Goal: Transaction & Acquisition: Download file/media

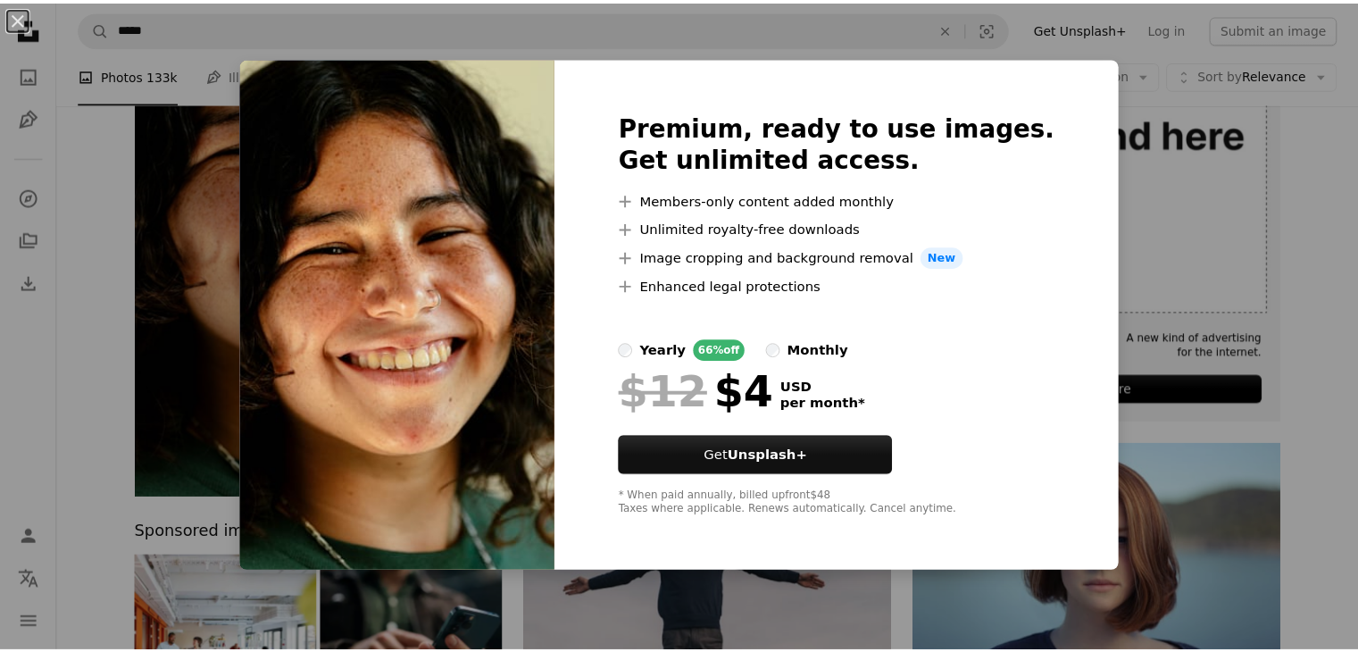
scroll to position [303, 0]
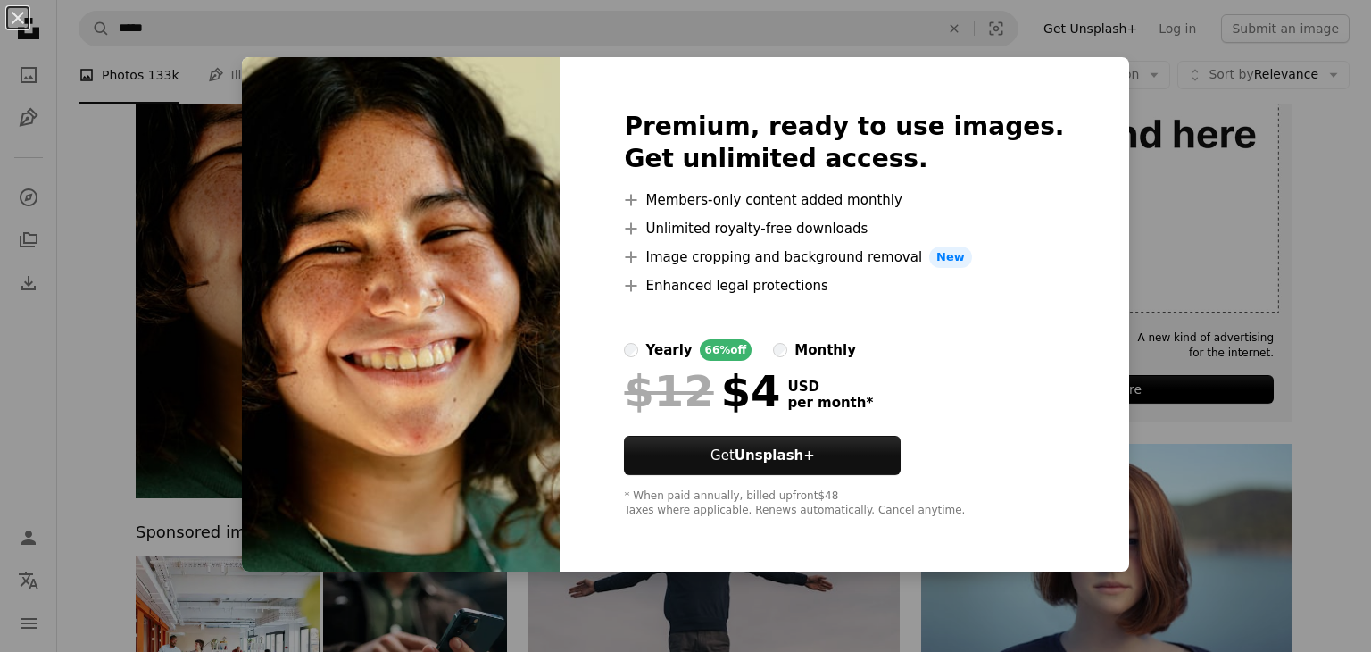
click at [1139, 333] on div "An X shape Premium, ready to use images. Get unlimited access. A plus sign Memb…" at bounding box center [685, 326] width 1371 height 652
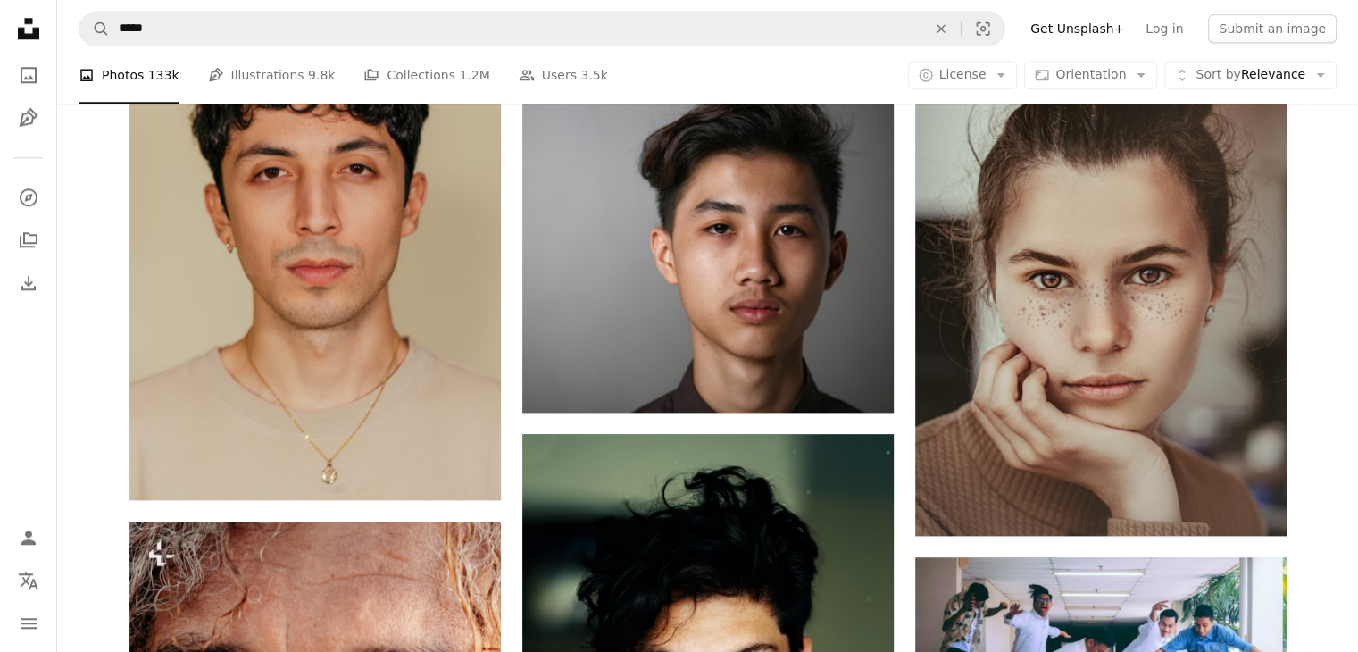
scroll to position [1836, 0]
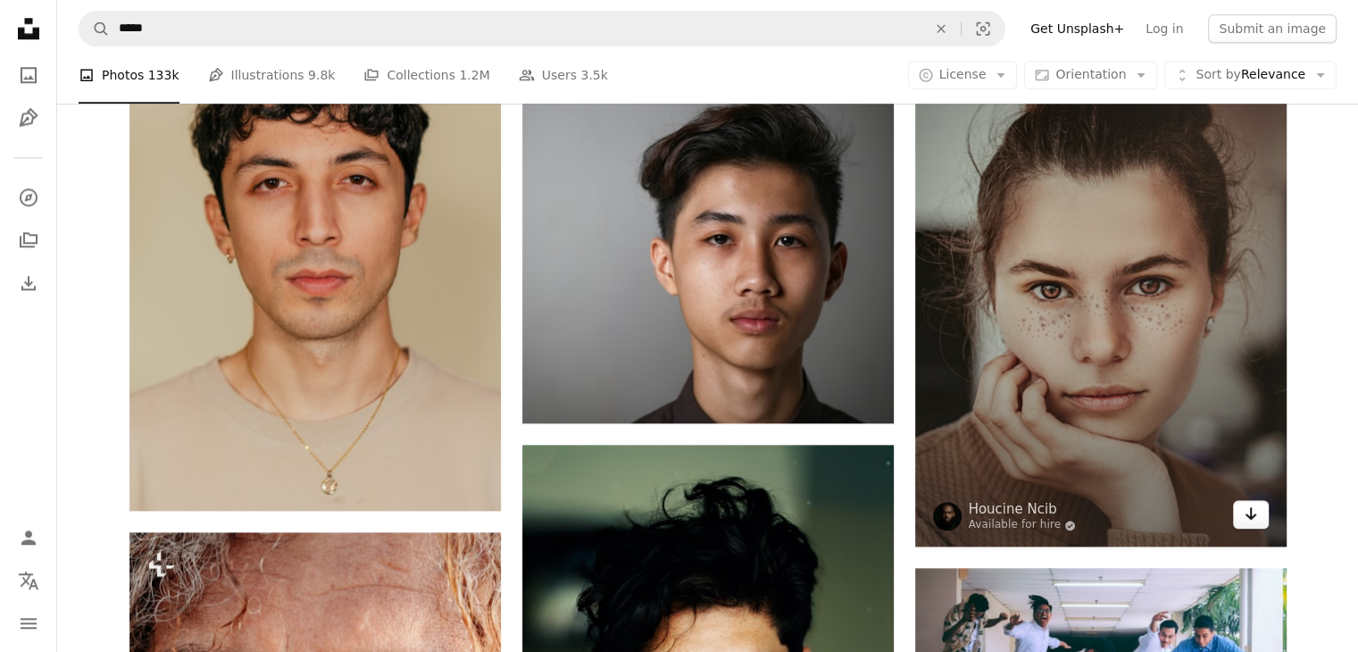
click at [1254, 514] on icon "Download" at bounding box center [1250, 513] width 12 height 12
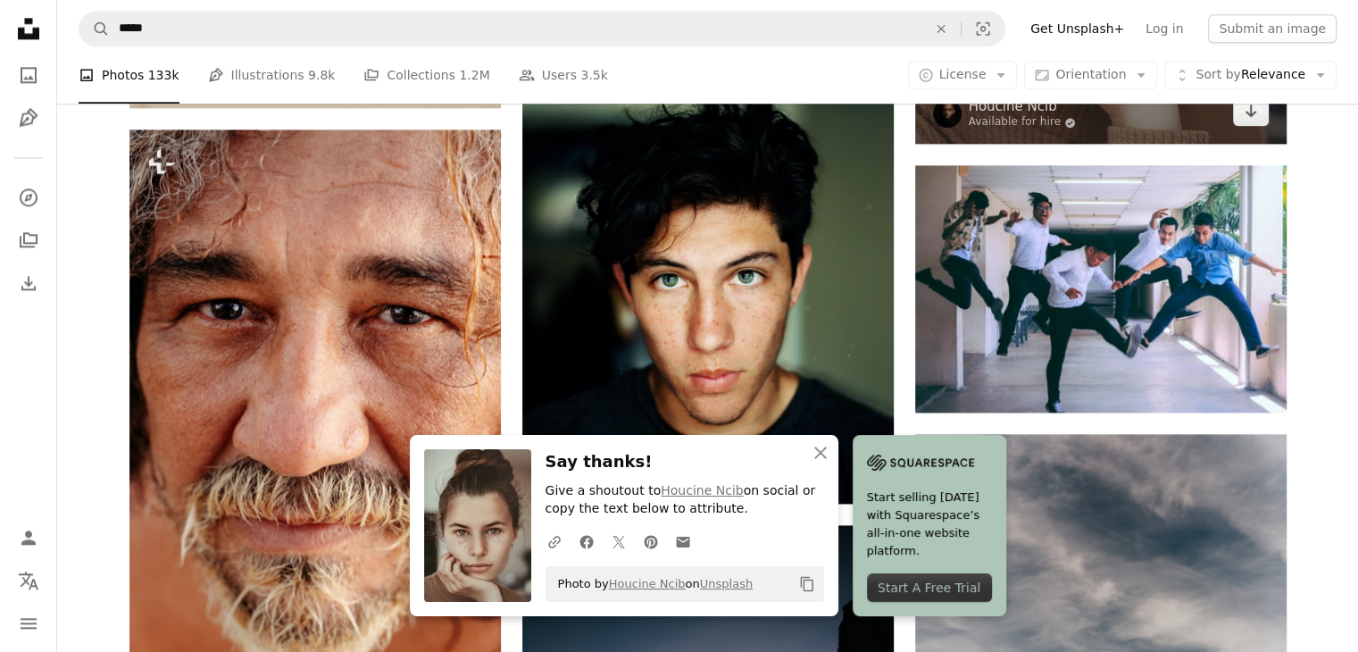
scroll to position [2242, 0]
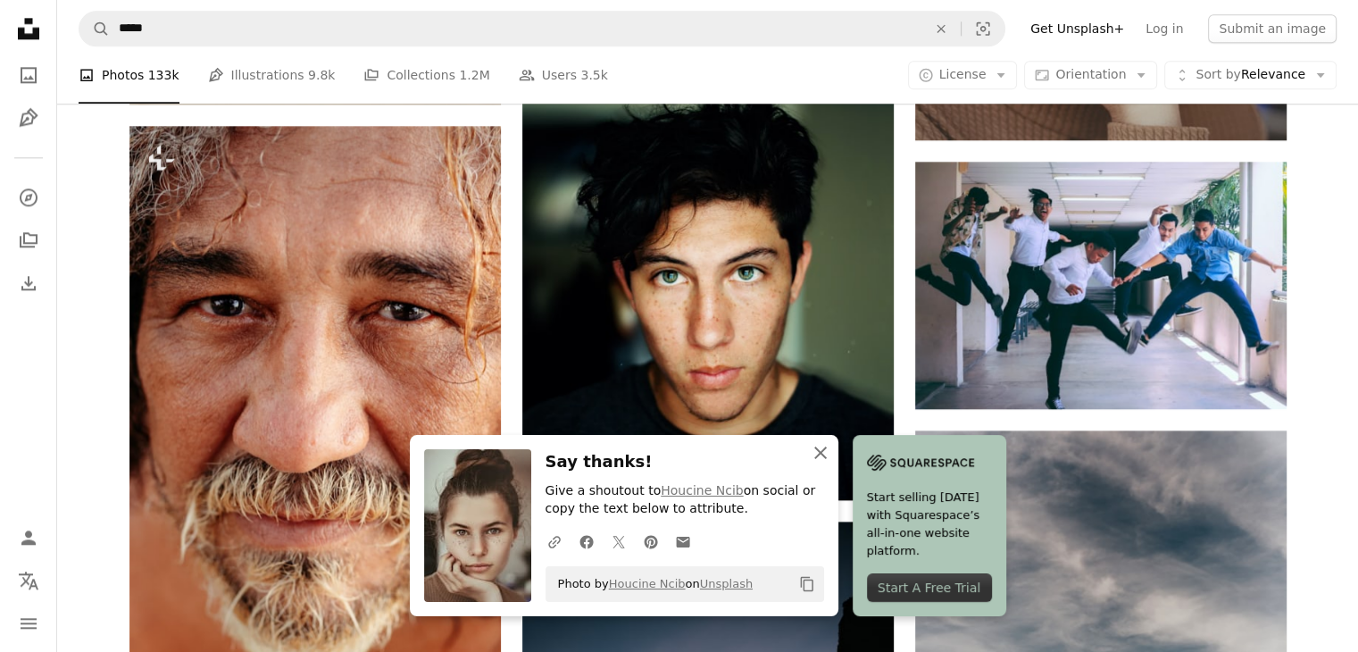
click at [818, 448] on icon "An X shape" at bounding box center [820, 452] width 21 height 21
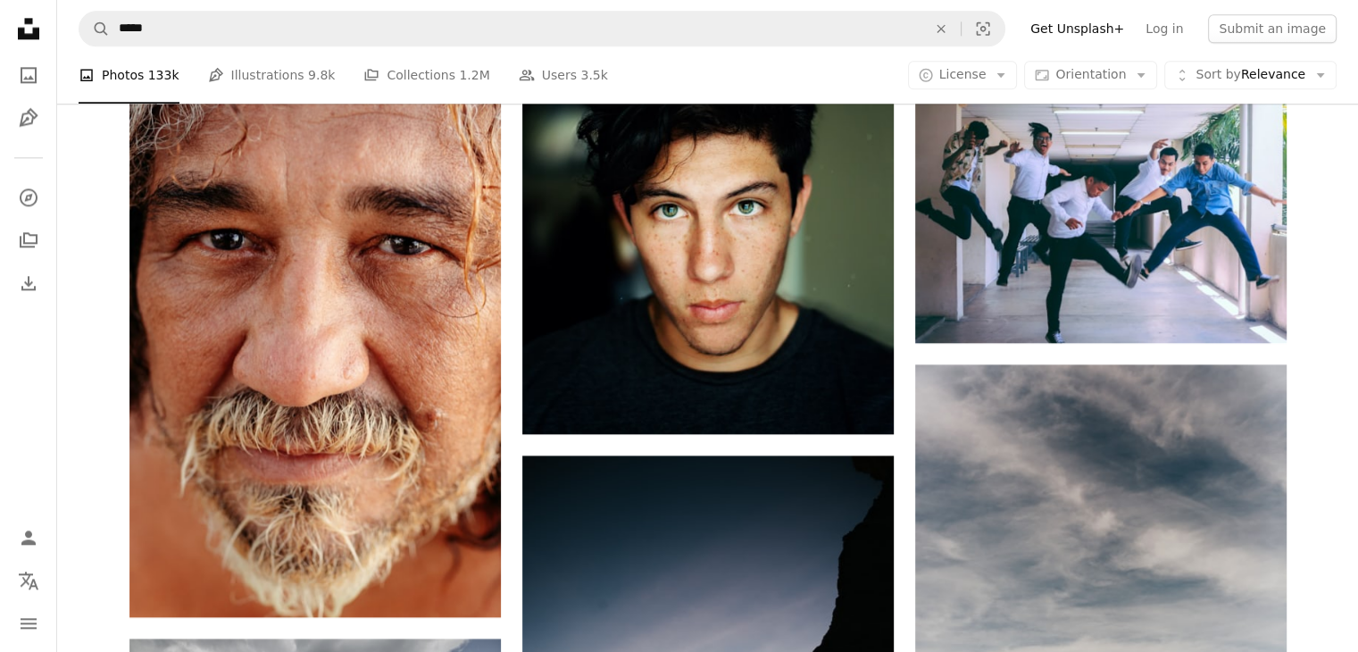
scroll to position [2315, 0]
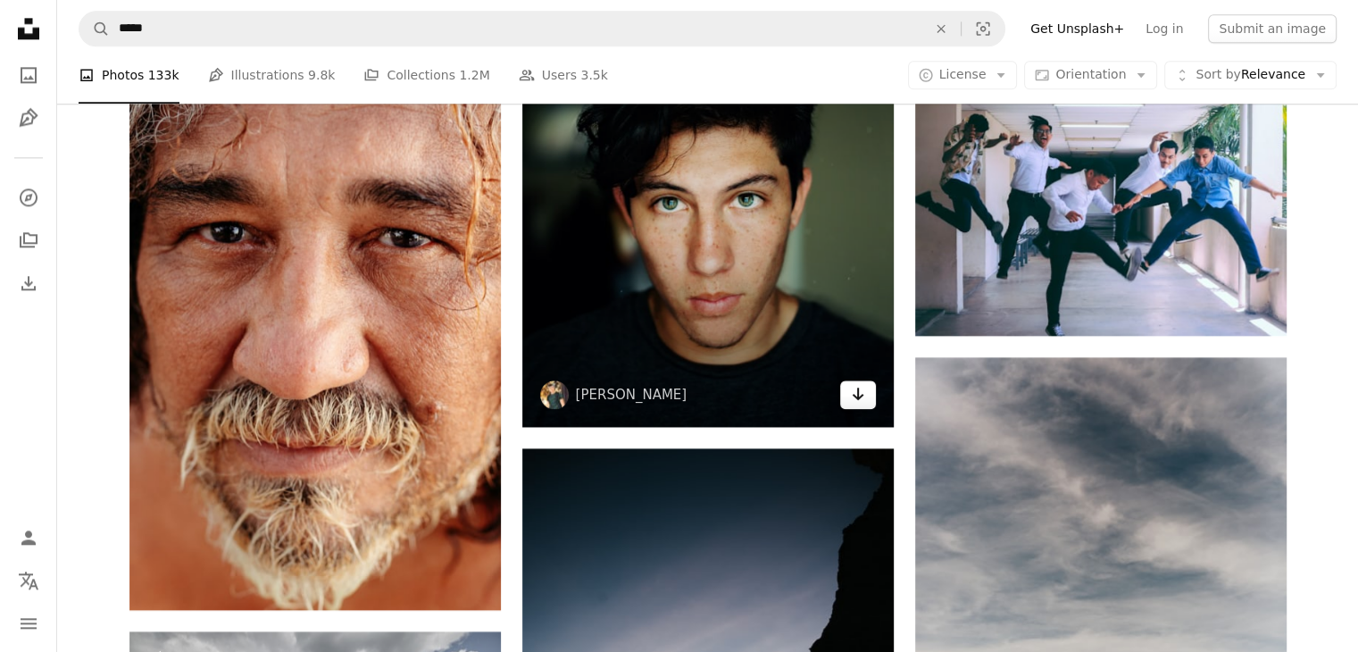
click at [854, 397] on icon "Download" at bounding box center [857, 393] width 12 height 12
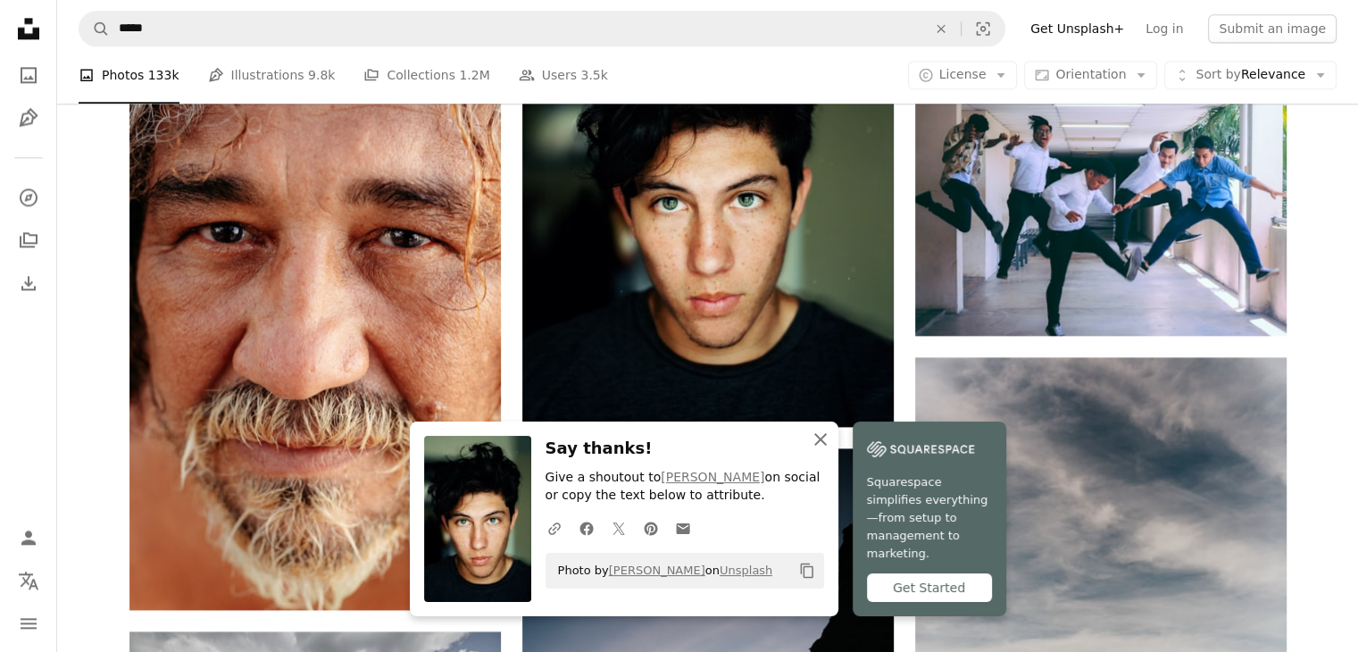
click at [818, 445] on icon "button" at bounding box center [820, 439] width 12 height 12
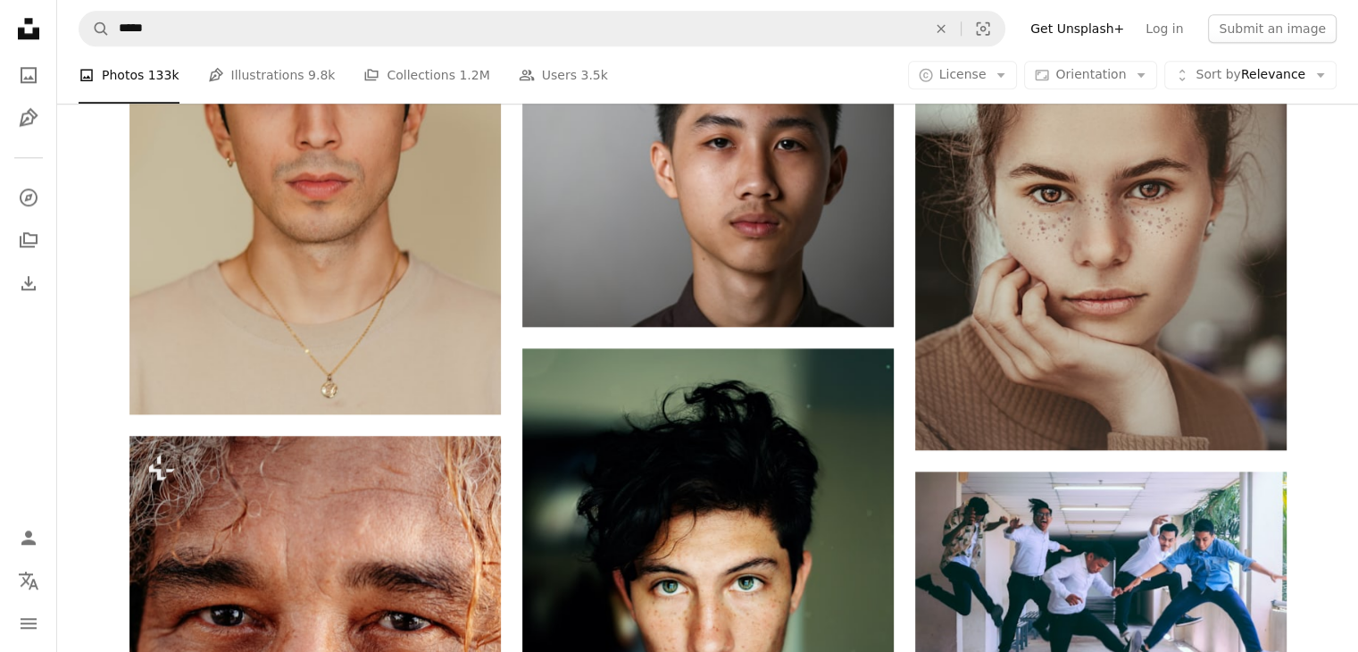
scroll to position [1931, 0]
